Goal: Go to known website: Access a specific website the user already knows

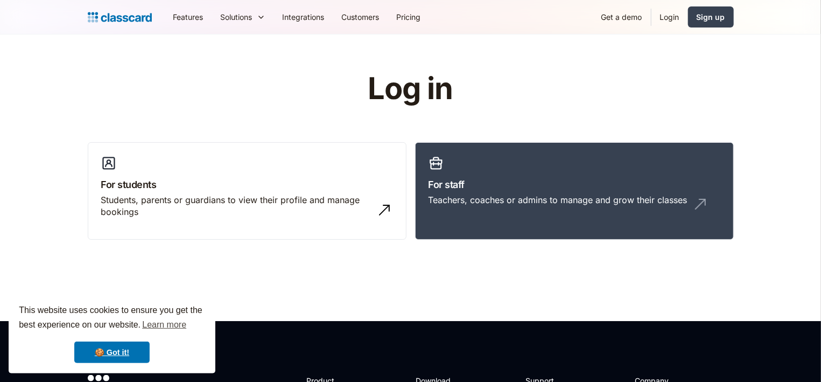
click at [675, 12] on link "Login" at bounding box center [670, 17] width 37 height 24
click at [462, 180] on h3 "For staff" at bounding box center [575, 184] width 292 height 15
